Goal: Find specific page/section: Find specific page/section

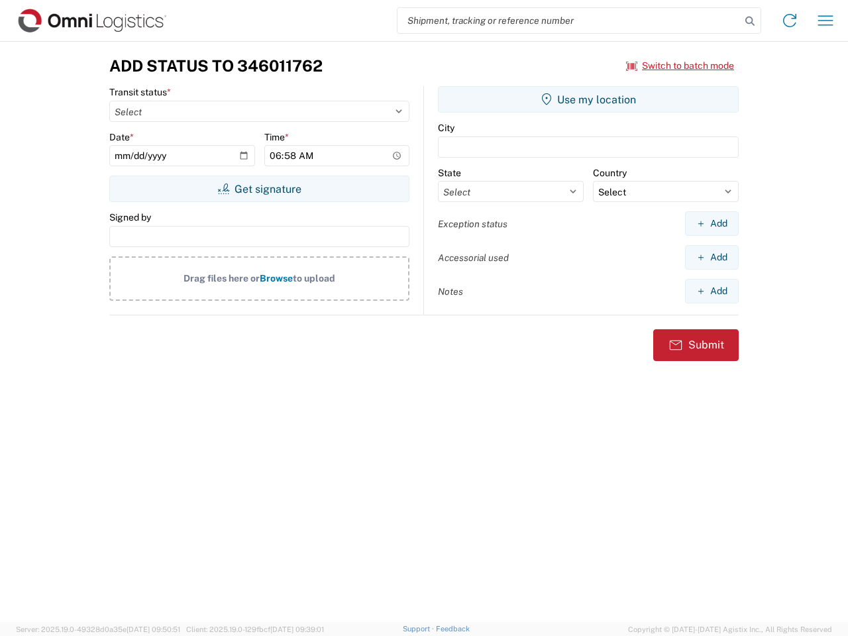
click at [569, 21] on input "search" at bounding box center [568, 20] width 343 height 25
click at [750, 21] on icon at bounding box center [749, 21] width 19 height 19
click at [789, 21] on icon at bounding box center [789, 20] width 21 height 21
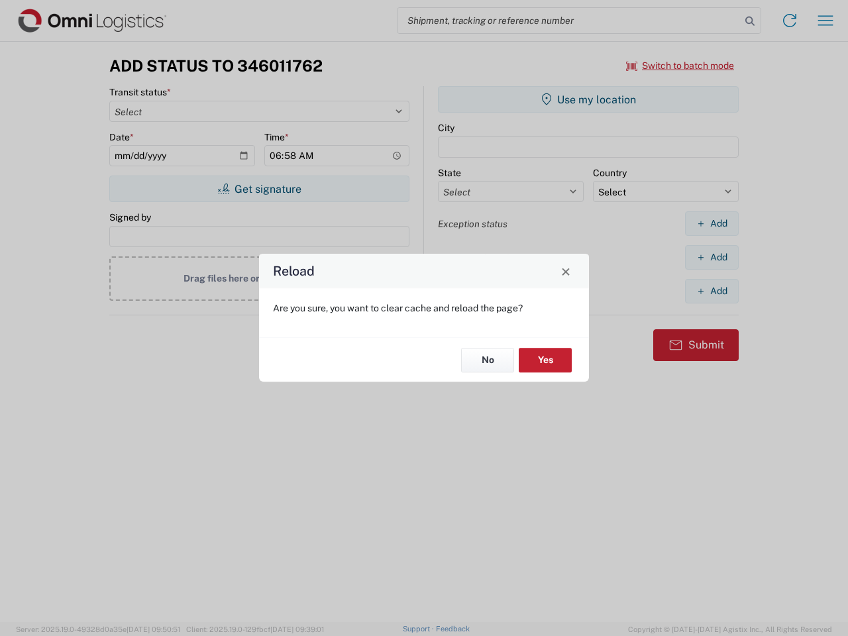
click at [825, 21] on div "Reload Are you sure, you want to clear cache and reload the page? No Yes" at bounding box center [424, 318] width 848 height 636
click at [680, 66] on div "Reload Are you sure, you want to clear cache and reload the page? No Yes" at bounding box center [424, 318] width 848 height 636
click at [259, 189] on div "Reload Are you sure, you want to clear cache and reload the page? No Yes" at bounding box center [424, 318] width 848 height 636
click at [588, 99] on div "Reload Are you sure, you want to clear cache and reload the page? No Yes" at bounding box center [424, 318] width 848 height 636
click at [711, 223] on div "Reload Are you sure, you want to clear cache and reload the page? No Yes" at bounding box center [424, 318] width 848 height 636
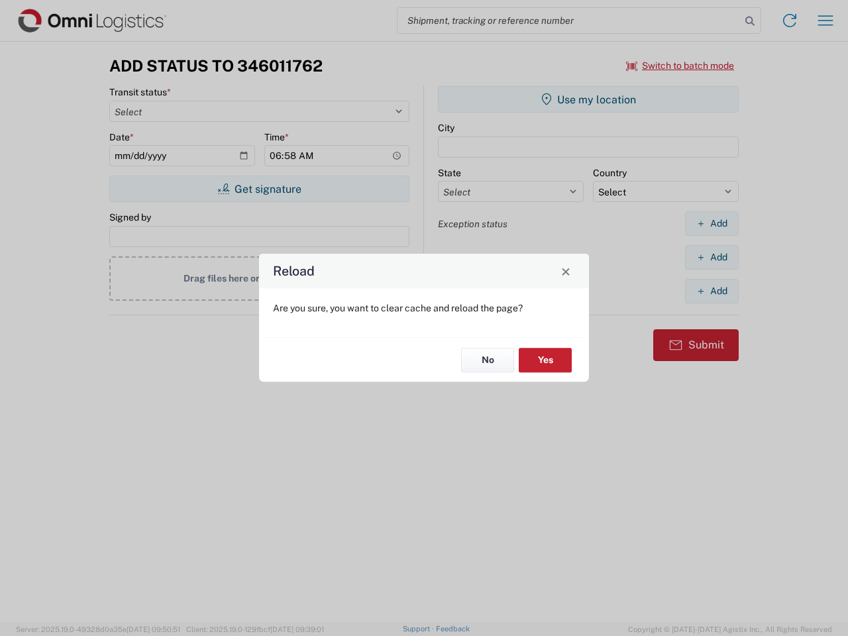
click at [711, 257] on div "Reload Are you sure, you want to clear cache and reload the page? No Yes" at bounding box center [424, 318] width 848 height 636
click at [711, 291] on div "Reload Are you sure, you want to clear cache and reload the page? No Yes" at bounding box center [424, 318] width 848 height 636
